Goal: Task Accomplishment & Management: Complete application form

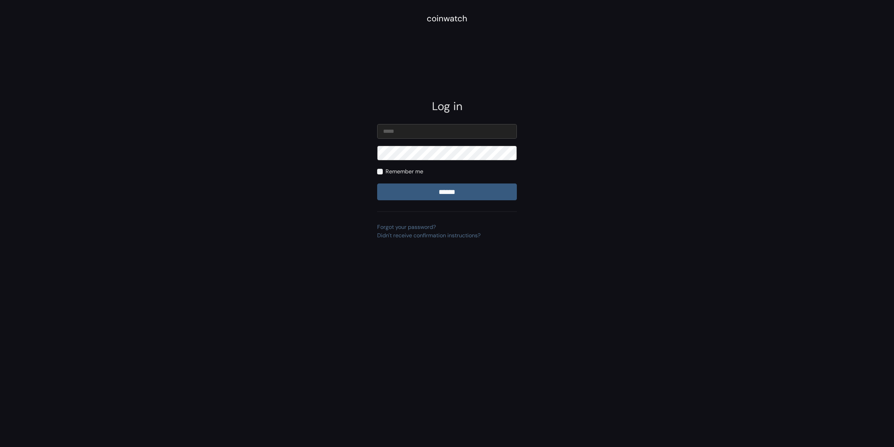
click at [437, 128] on input "email" at bounding box center [447, 131] width 140 height 15
type input "**********"
click at [377, 183] on input "******" at bounding box center [447, 191] width 140 height 17
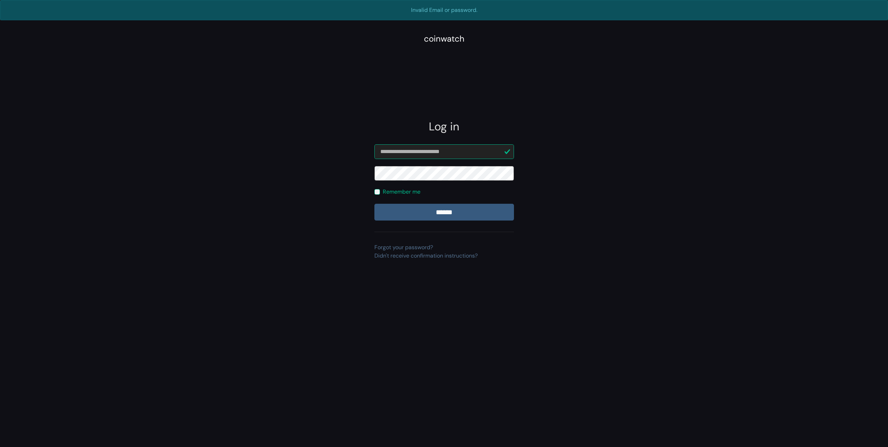
click at [375, 204] on input "******" at bounding box center [445, 212] width 140 height 17
